Goal: Information Seeking & Learning: Understand process/instructions

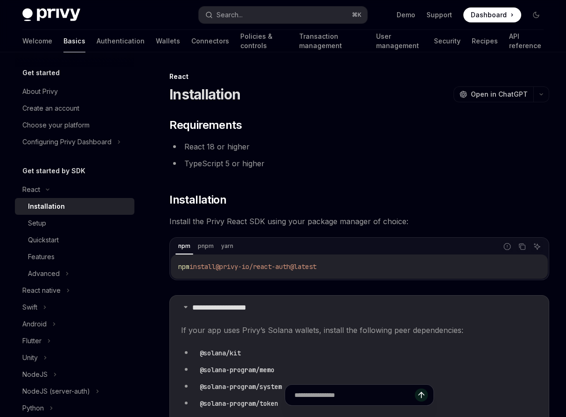
scroll to position [248, 0]
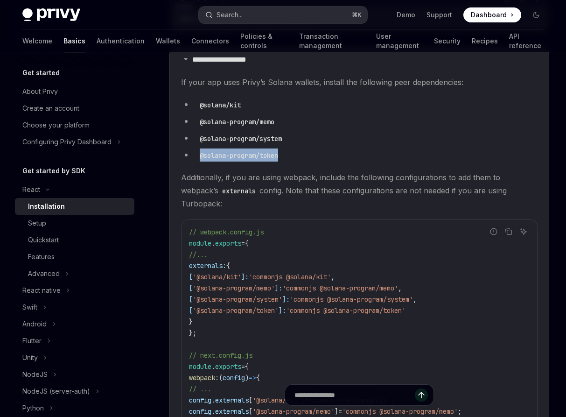
click at [259, 17] on button "Search... ⌘ K" at bounding box center [283, 15] width 169 height 17
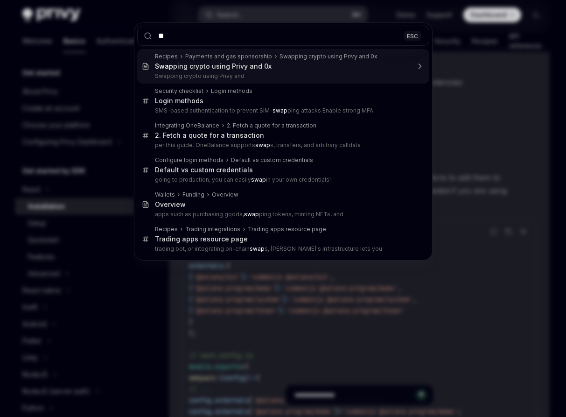
type input "*"
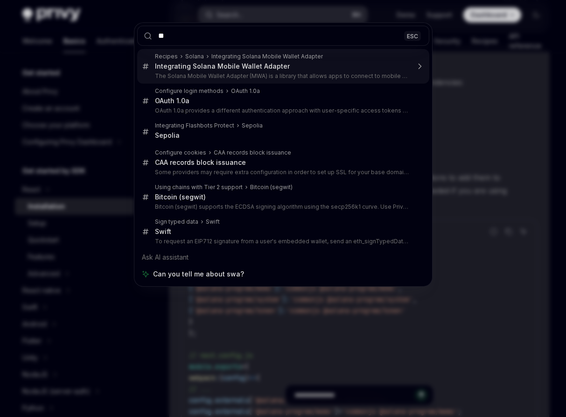
type input "*"
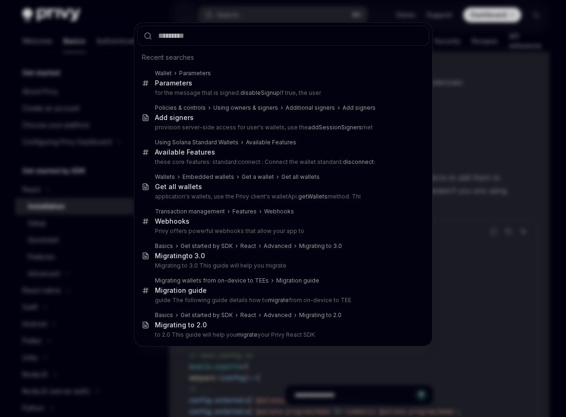
click at [163, 11] on div "Recent searches Wallet Parameters Parameters for the message that is signed. di…" at bounding box center [283, 208] width 566 height 417
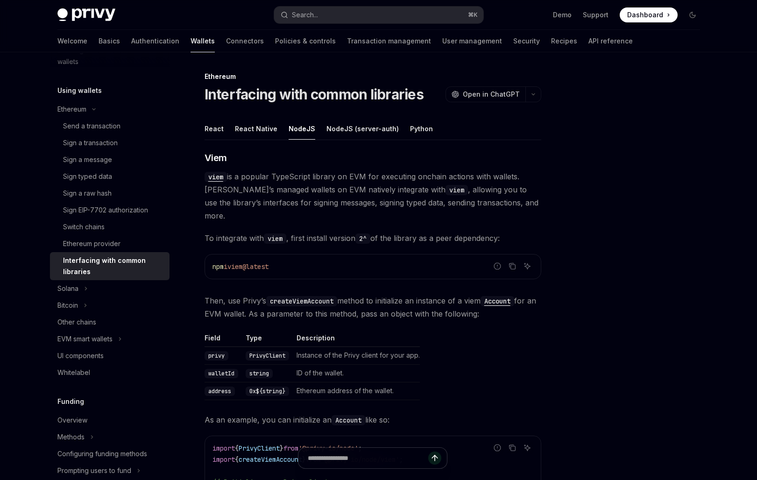
scroll to position [5, 0]
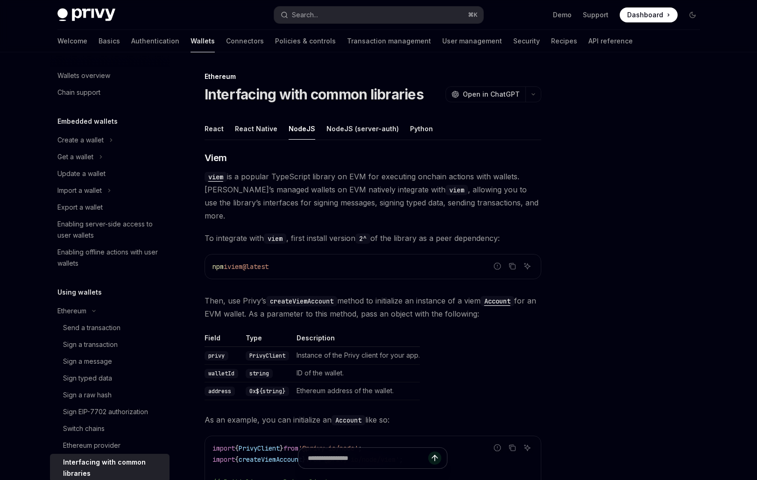
click at [374, 72] on div "Ethereum" at bounding box center [372, 76] width 337 height 9
type textarea "*"
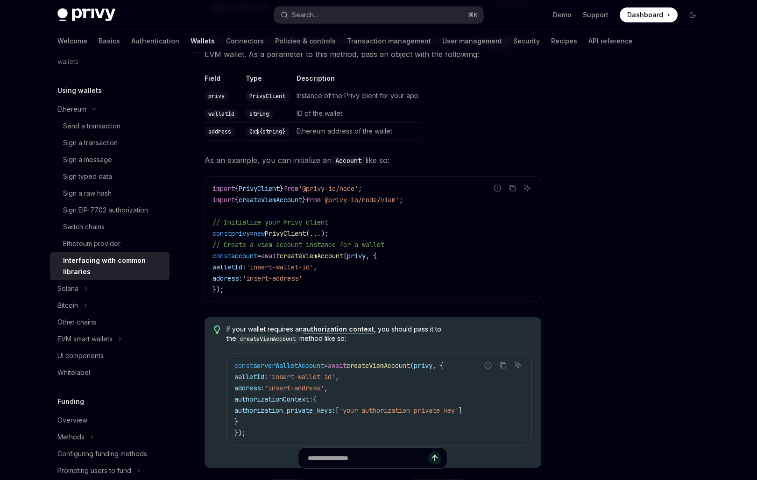
scroll to position [260, 0]
click at [252, 303] on div "​ Viem viem is a popular TypeScript library on EVM for executing onchain action…" at bounding box center [372, 289] width 337 height 796
click at [316, 251] on span "createViemAccount" at bounding box center [311, 255] width 63 height 8
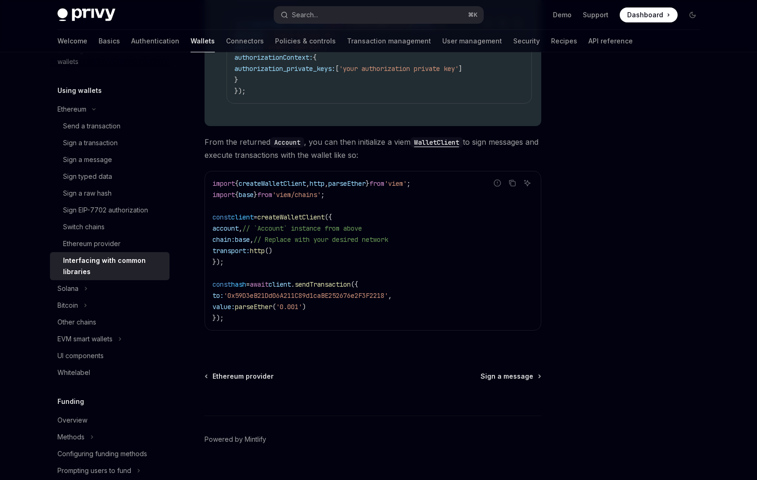
scroll to position [605, 0]
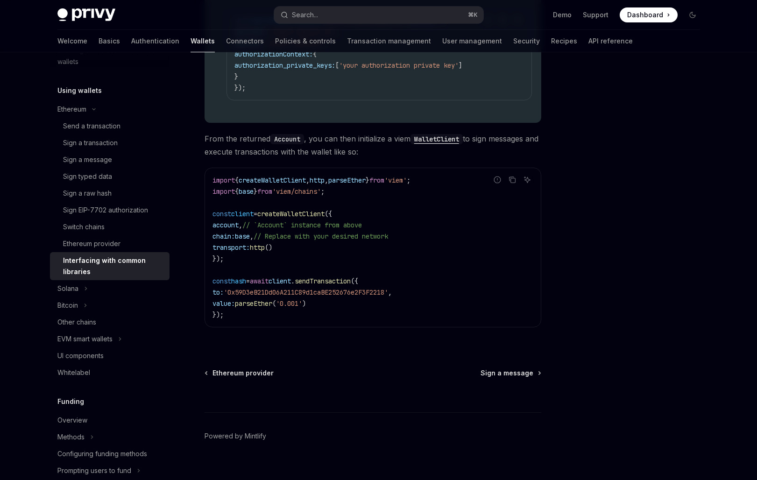
type textarea "*"
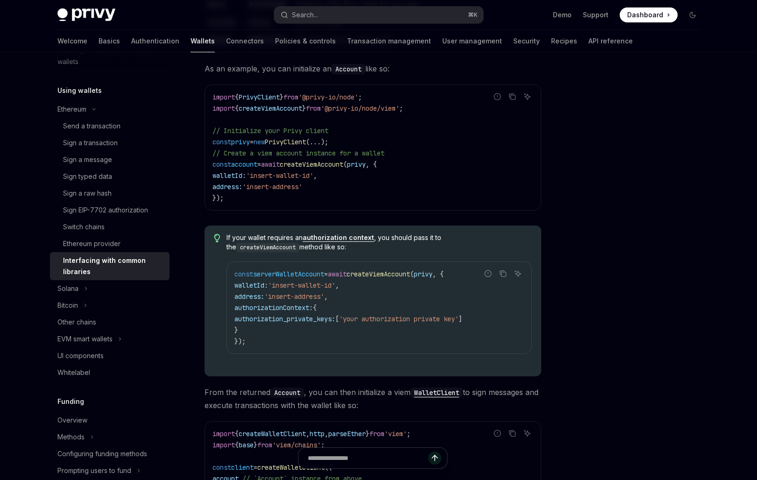
scroll to position [340, 0]
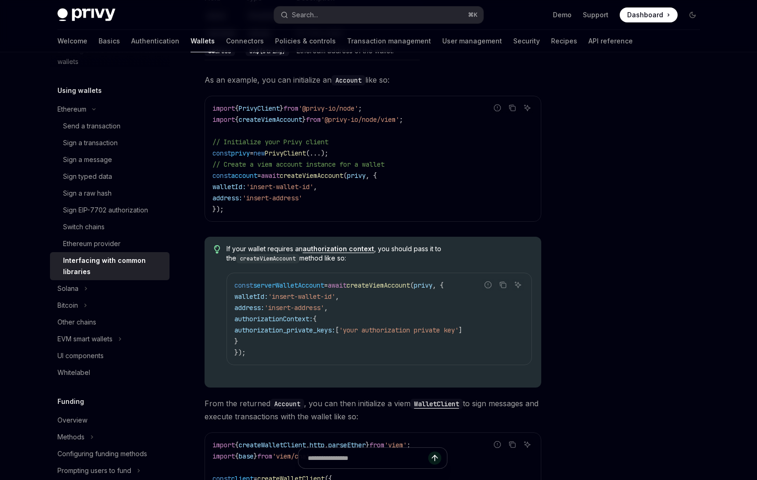
click at [343, 245] on link "authorization context" at bounding box center [338, 249] width 71 height 8
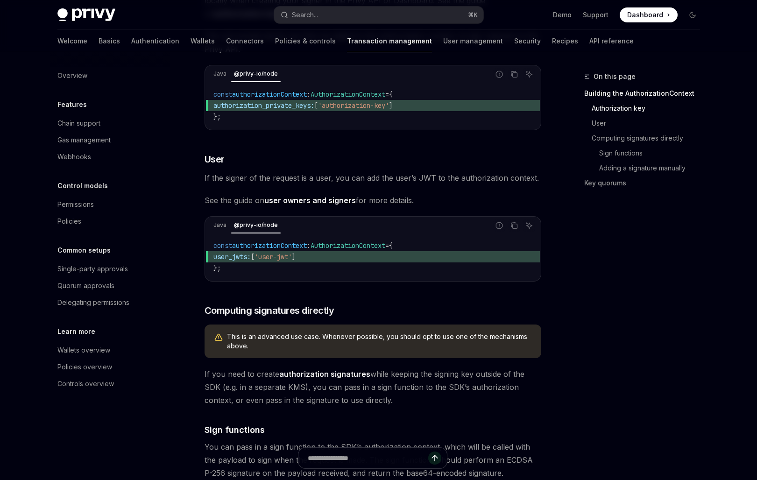
scroll to position [292, 0]
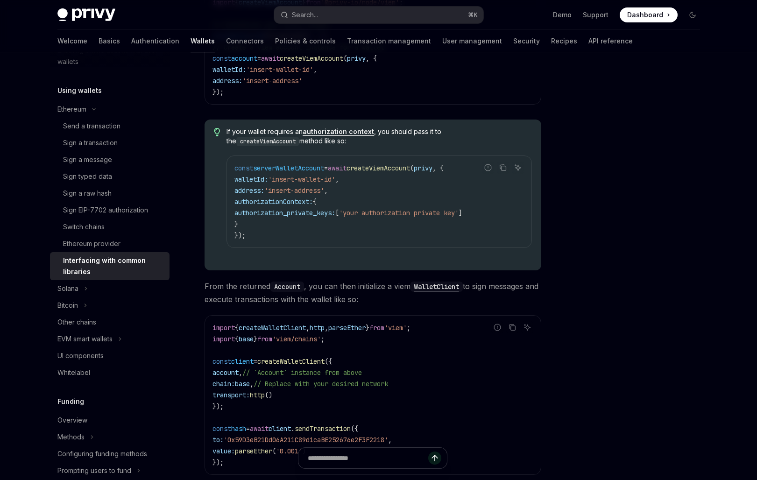
scroll to position [551, 0]
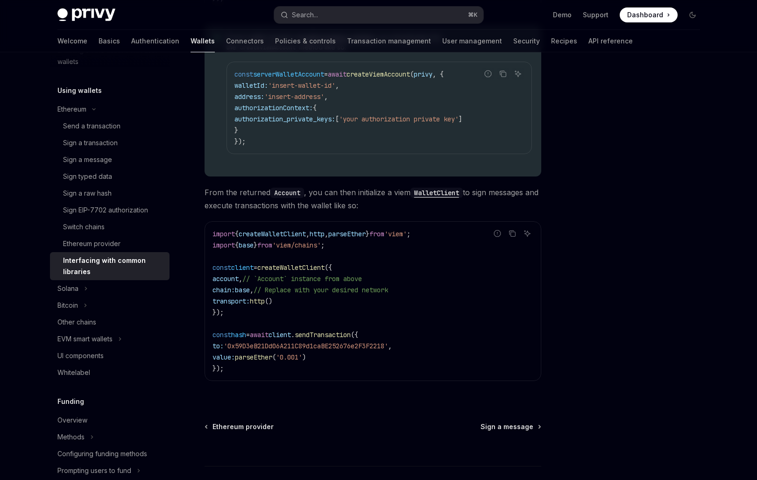
type textarea "*"
